Goal: Task Accomplishment & Management: Use online tool/utility

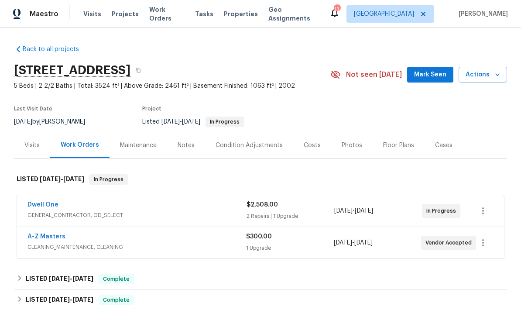
click at [435, 75] on span "Mark Seen" at bounding box center [430, 74] width 32 height 11
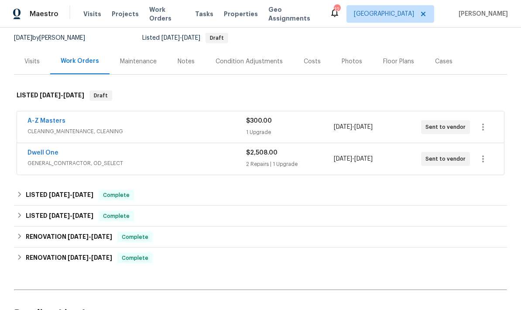
scroll to position [83, 0]
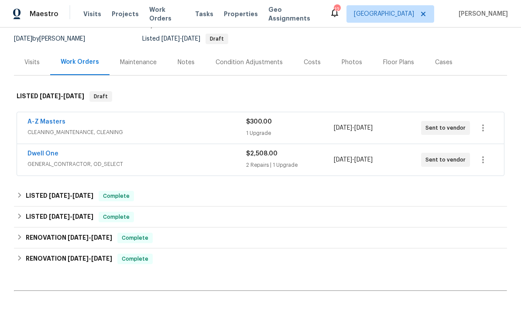
click at [45, 155] on link "Dwell One" at bounding box center [42, 154] width 31 height 6
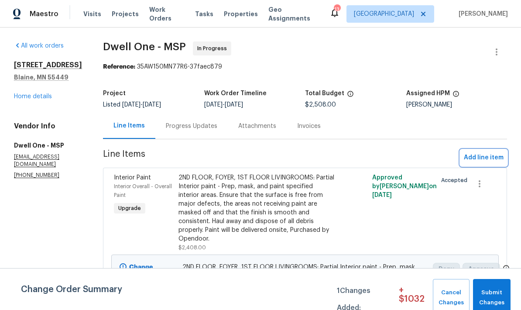
click at [490, 152] on span "Add line item" at bounding box center [484, 157] width 40 height 11
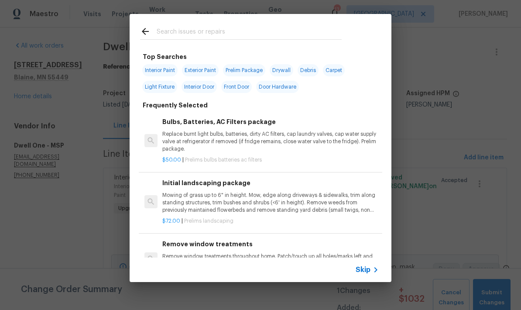
click at [220, 28] on input "text" at bounding box center [249, 32] width 185 height 13
type input "Primer"
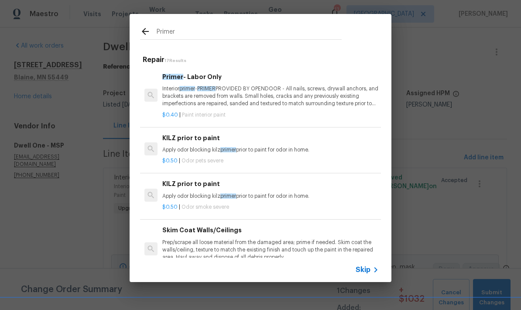
click at [273, 100] on p "Interior primer - PRIMER PROVIDED BY OPENDOOR - All nails, screws, drywall anch…" at bounding box center [270, 96] width 216 height 22
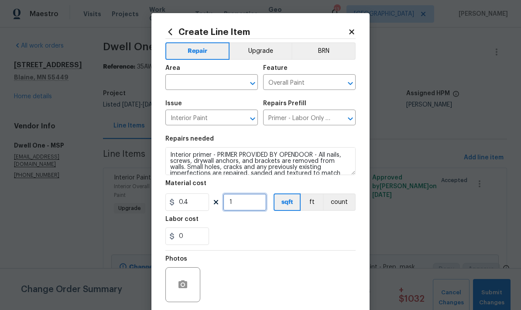
click at [252, 200] on input "1" at bounding box center [245, 201] width 44 height 17
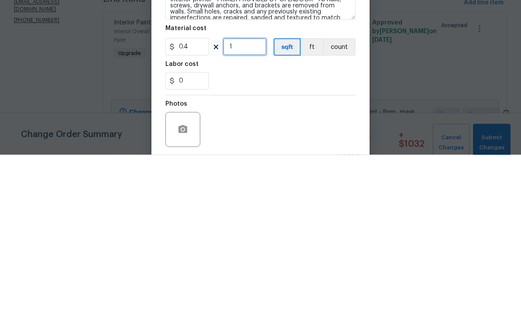
click at [243, 193] on input "1" at bounding box center [245, 201] width 44 height 17
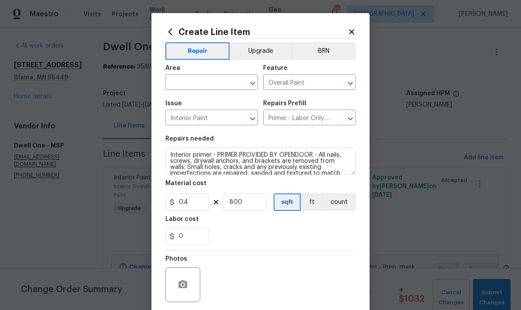
click at [264, 49] on button "Upgrade" at bounding box center [260, 50] width 62 height 17
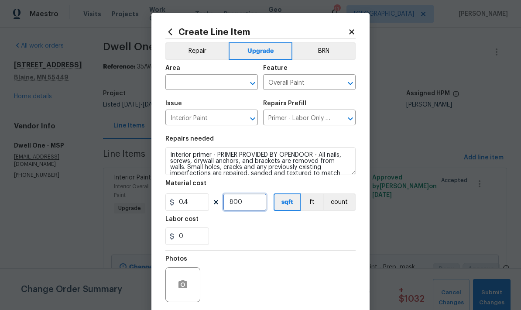
click at [256, 205] on input "800" at bounding box center [245, 201] width 44 height 17
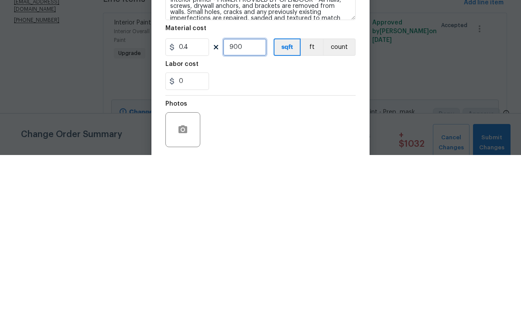
type input "900"
click at [315, 227] on div "0" at bounding box center [260, 235] width 190 height 17
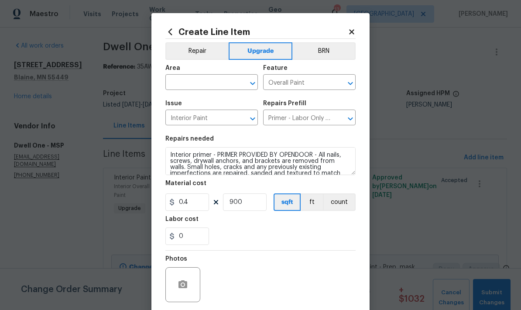
click at [205, 79] on input "text" at bounding box center [199, 83] width 68 height 14
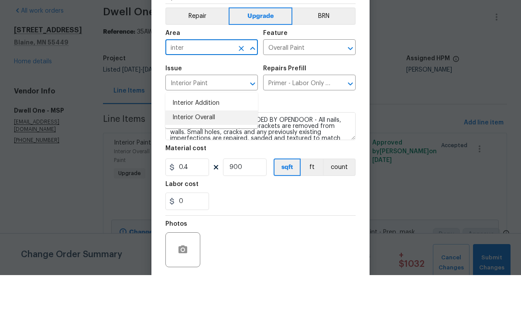
click at [217, 145] on li "Interior Overall" at bounding box center [211, 152] width 92 height 14
type input "Interior Overall"
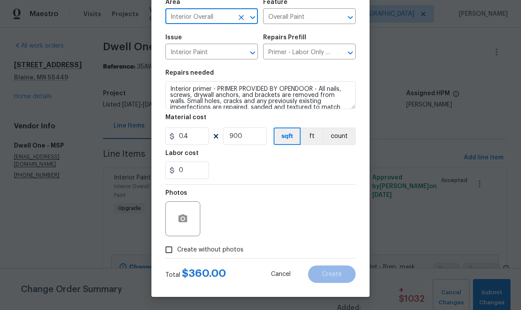
scroll to position [68, 0]
click at [169, 256] on input "Create without photos" at bounding box center [169, 249] width 17 height 17
checkbox input "true"
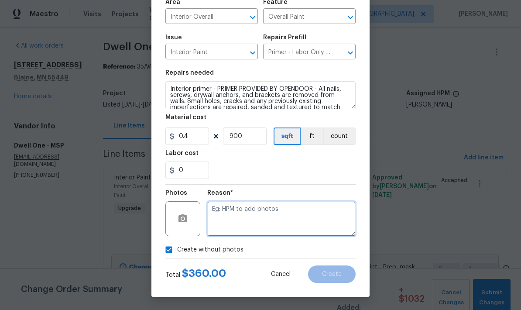
click at [267, 223] on textarea at bounding box center [281, 218] width 148 height 35
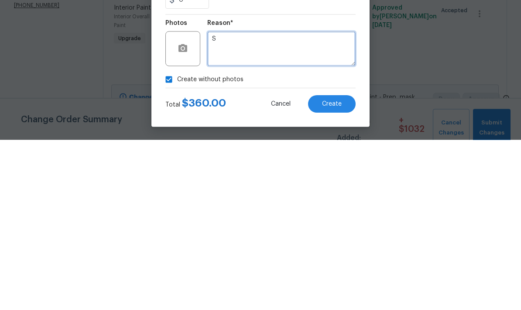
click at [312, 201] on textarea "S" at bounding box center [281, 218] width 148 height 35
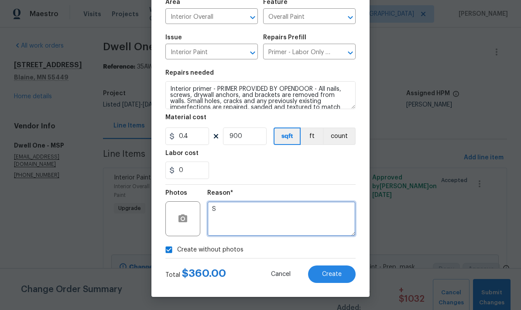
type textarea "S"
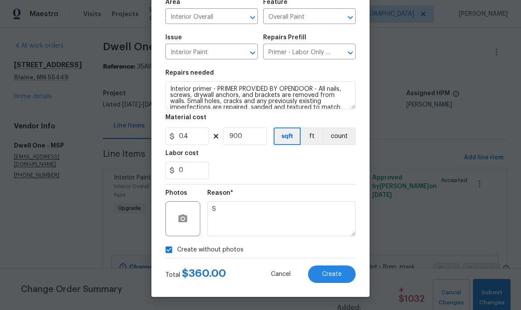
click at [341, 275] on span "Create" at bounding box center [332, 274] width 20 height 7
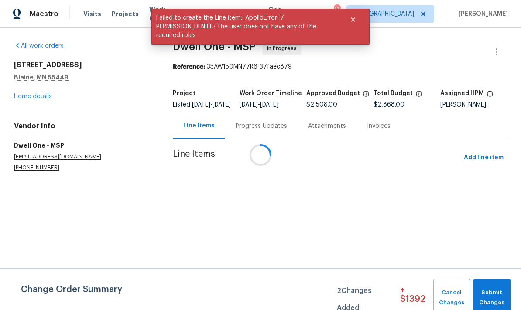
scroll to position [0, 0]
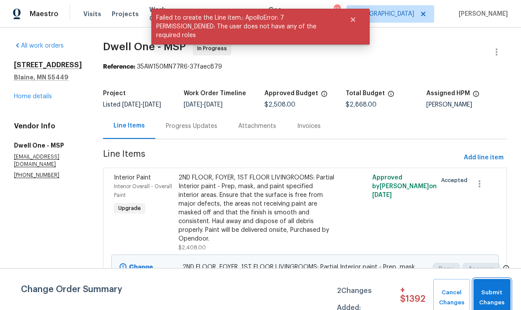
click at [500, 291] on span "Submit Changes" at bounding box center [492, 298] width 28 height 20
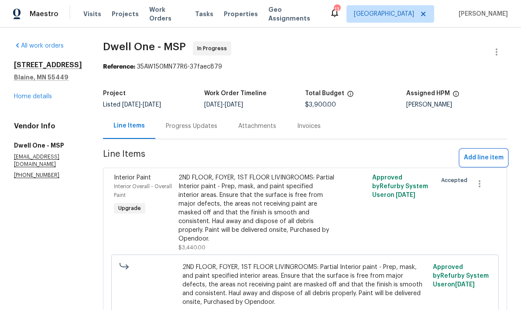
click at [487, 157] on span "Add line item" at bounding box center [484, 157] width 40 height 11
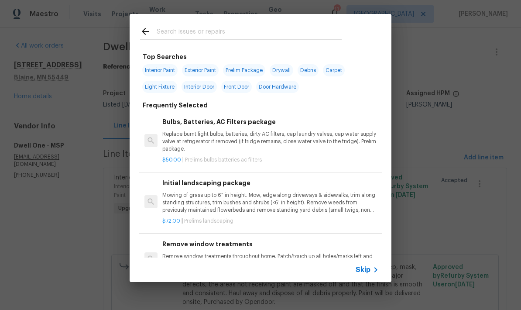
click at [234, 36] on input "text" at bounding box center [249, 32] width 185 height 13
type input "Paint"
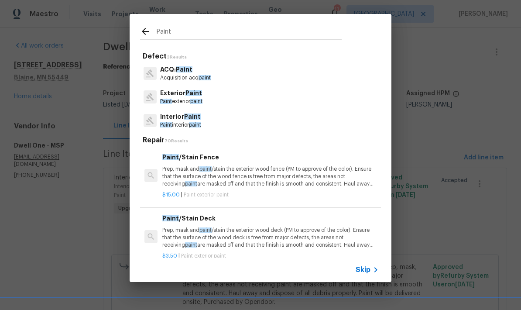
click at [195, 122] on p "Paint interior paint" at bounding box center [180, 124] width 41 height 7
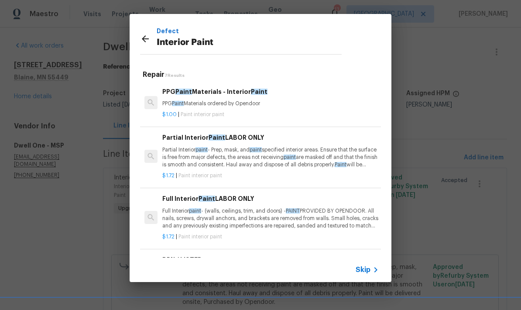
click at [234, 166] on p "Partial Interior paint - Prep, mask, and paint specified interior areas. Ensure…" at bounding box center [270, 157] width 216 height 22
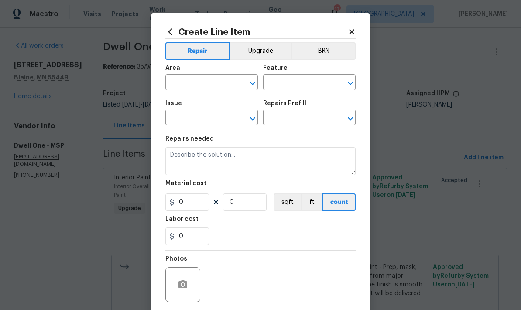
type input "Overall Paint"
type input "Interior Paint"
type input "Partial Interior Paint LABOR ONLY $1.72"
type textarea "Partial Interior paint - Prep, mask, and paint specified interior areas. Ensure…"
type input "1.72"
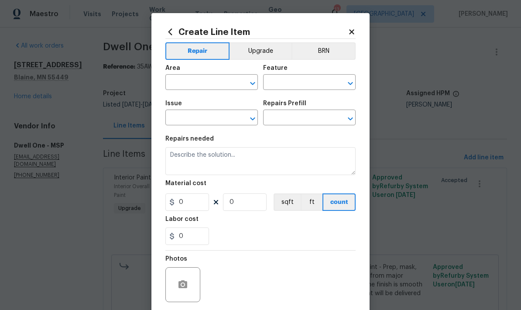
type input "1"
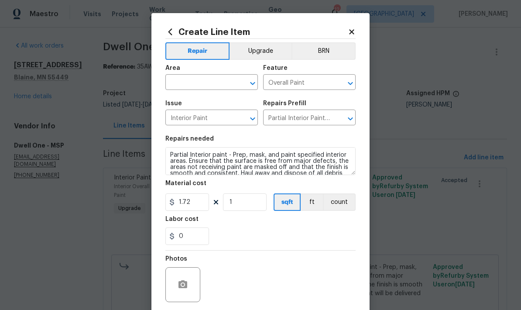
click at [228, 73] on div "Area" at bounding box center [211, 70] width 92 height 11
click at [212, 86] on input "text" at bounding box center [199, 83] width 68 height 14
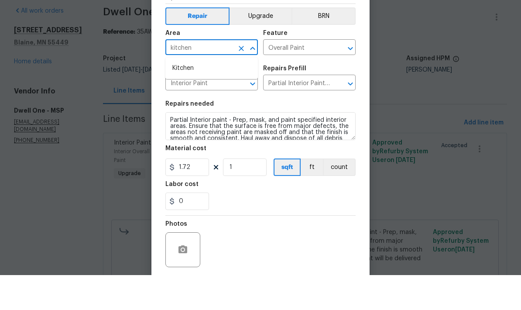
click at [197, 96] on li "Kitchen" at bounding box center [211, 103] width 92 height 14
type input "Kitchen"
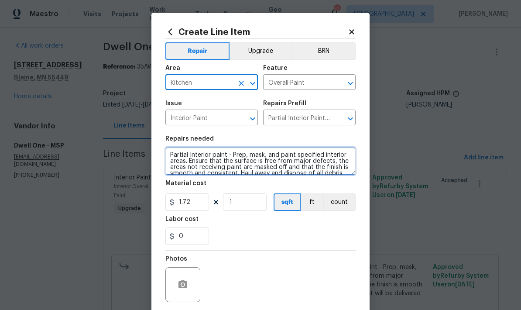
click at [172, 155] on textarea "Partial Interior paint - Prep, mask, and paint specified interior areas. Ensure…" at bounding box center [260, 161] width 190 height 28
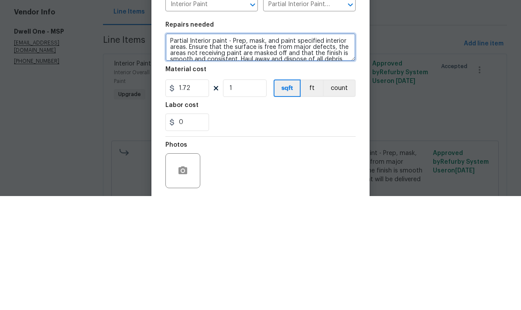
click at [194, 147] on textarea "Partial Interior paint - Prep, mask, and paint specified interior areas. Ensure…" at bounding box center [260, 161] width 190 height 28
type textarea "Prime/paint small section of ceiling over stove in kitchen Partial Interior pai…"
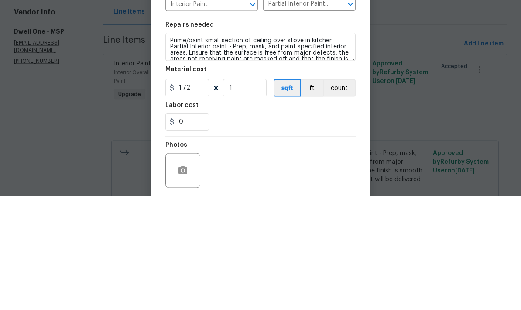
click at [260, 180] on div "Material cost" at bounding box center [260, 185] width 190 height 11
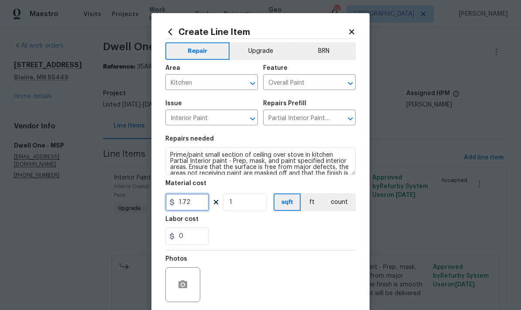
click at [199, 205] on input "1.72" at bounding box center [187, 201] width 44 height 17
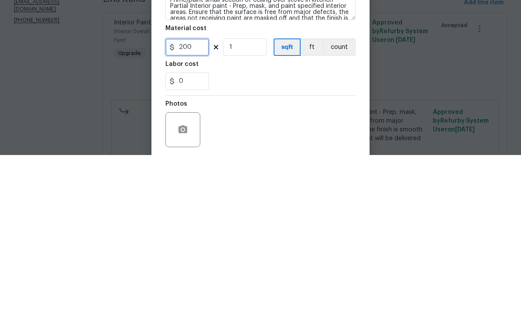
type input "200"
click at [304, 227] on div "0" at bounding box center [260, 235] width 190 height 17
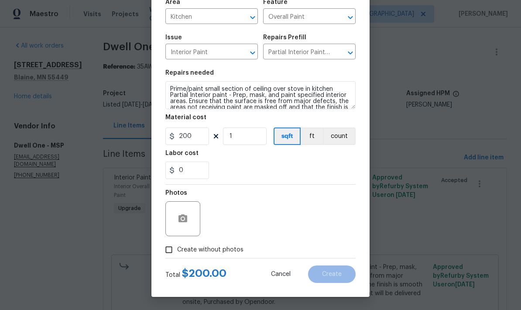
scroll to position [68, 0]
click at [192, 216] on button "button" at bounding box center [182, 218] width 21 height 21
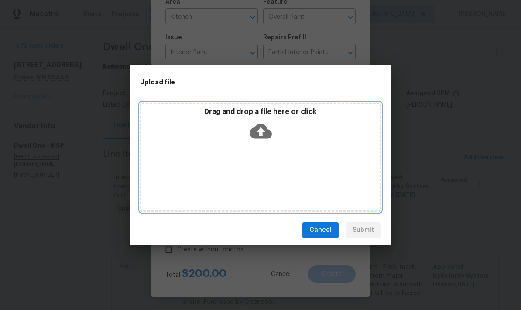
click at [318, 160] on div "Drag and drop a file here or click" at bounding box center [260, 157] width 241 height 109
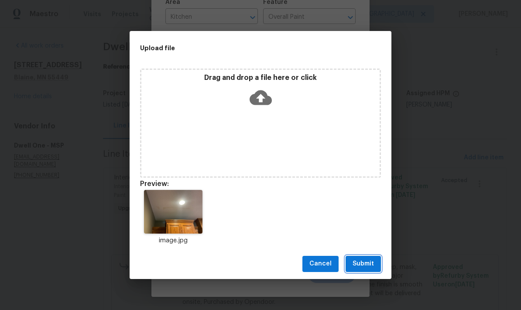
click at [371, 267] on span "Submit" at bounding box center [363, 263] width 21 height 11
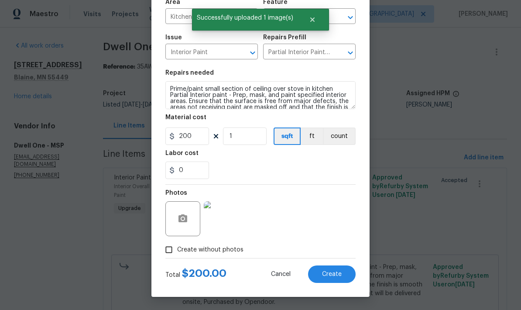
click at [335, 274] on span "Create" at bounding box center [332, 274] width 20 height 7
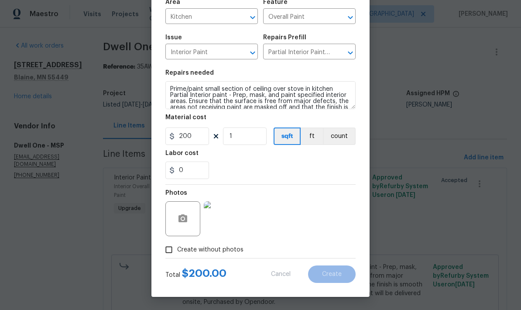
type input "0"
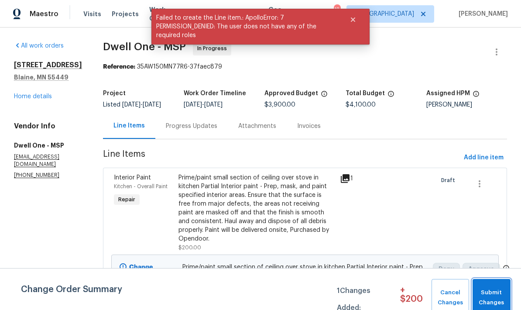
click at [493, 293] on span "Submit Changes" at bounding box center [491, 298] width 29 height 20
